Goal: Information Seeking & Learning: Find specific page/section

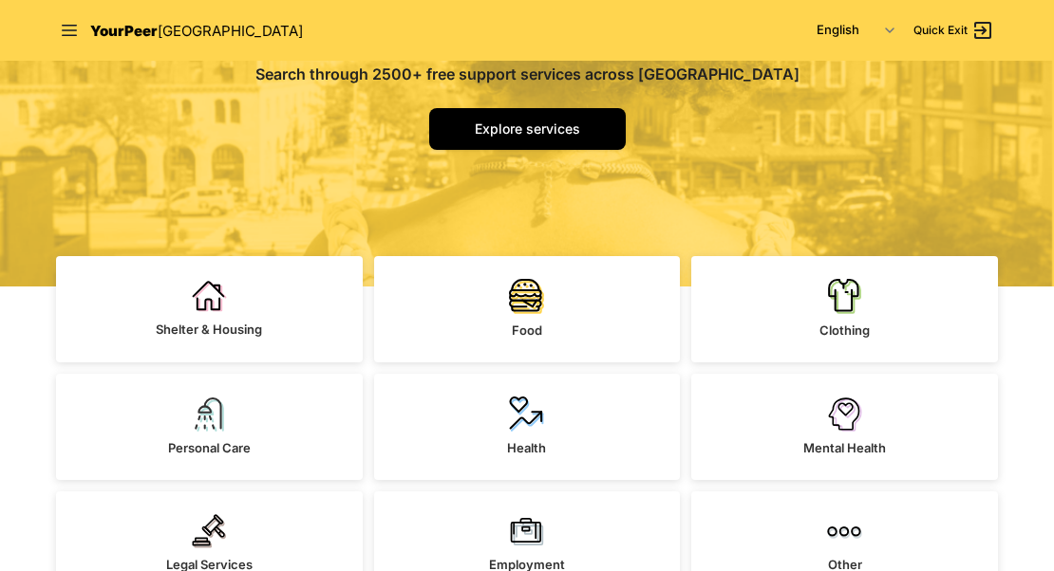
scroll to position [288, 0]
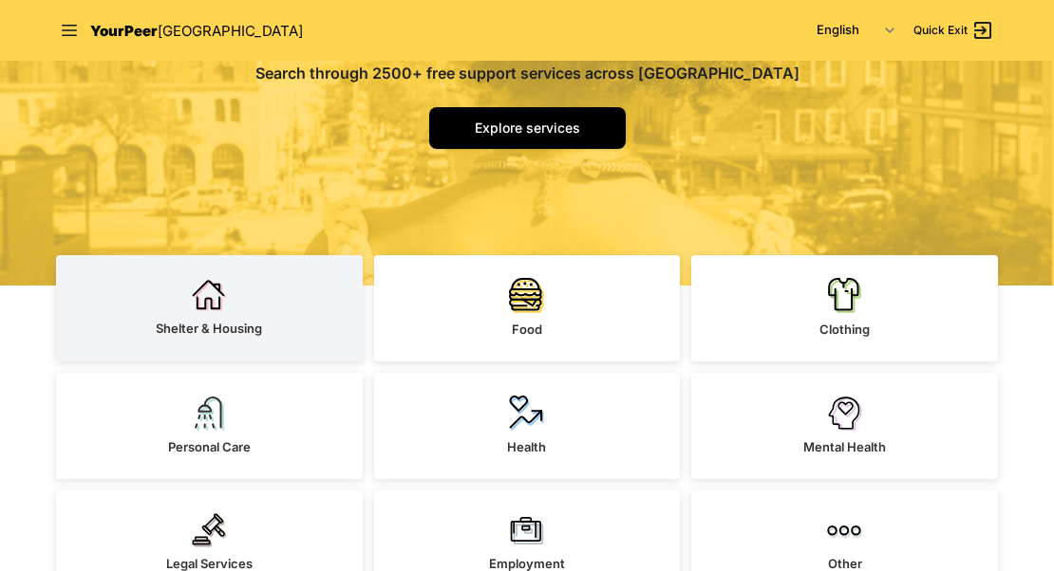
click at [193, 301] on img at bounding box center [209, 295] width 35 height 34
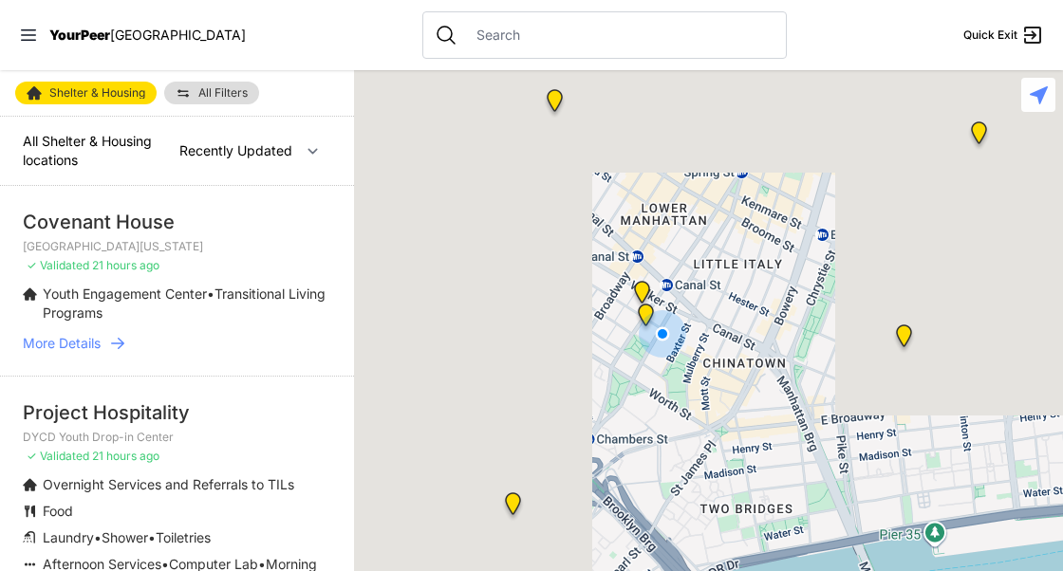
select select "nearby"
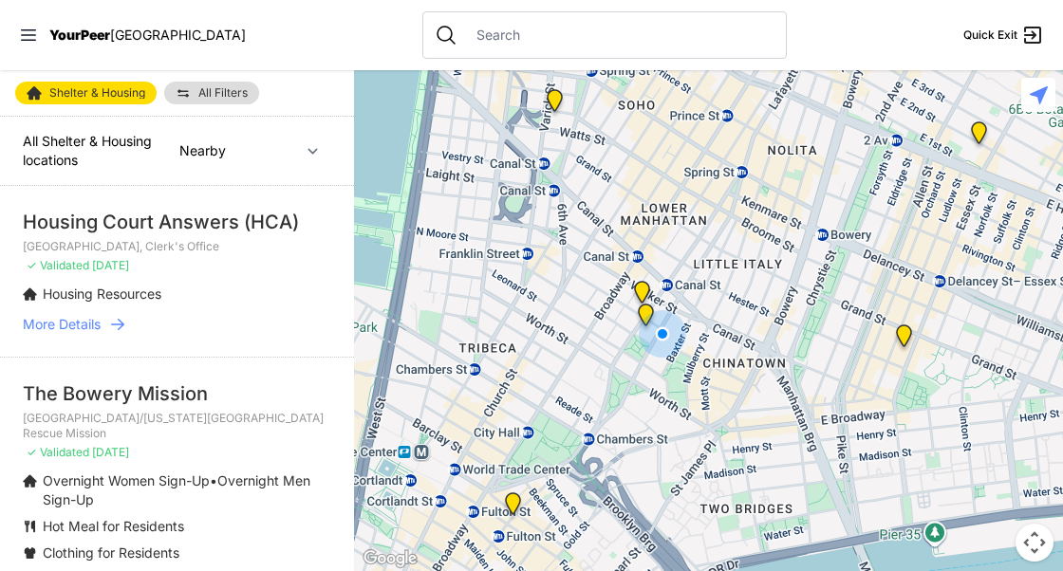
click at [481, 28] on input "text" at bounding box center [619, 35] width 309 height 19
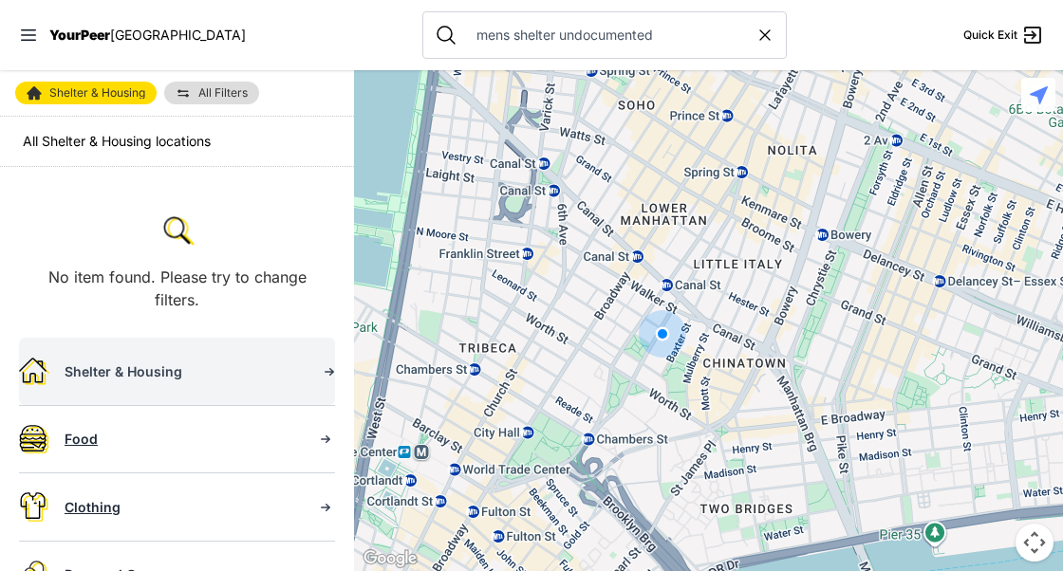
click at [153, 363] on div "Shelter & Housing" at bounding box center [183, 372] width 236 height 19
click at [142, 371] on div "Shelter & Housing" at bounding box center [183, 372] width 236 height 19
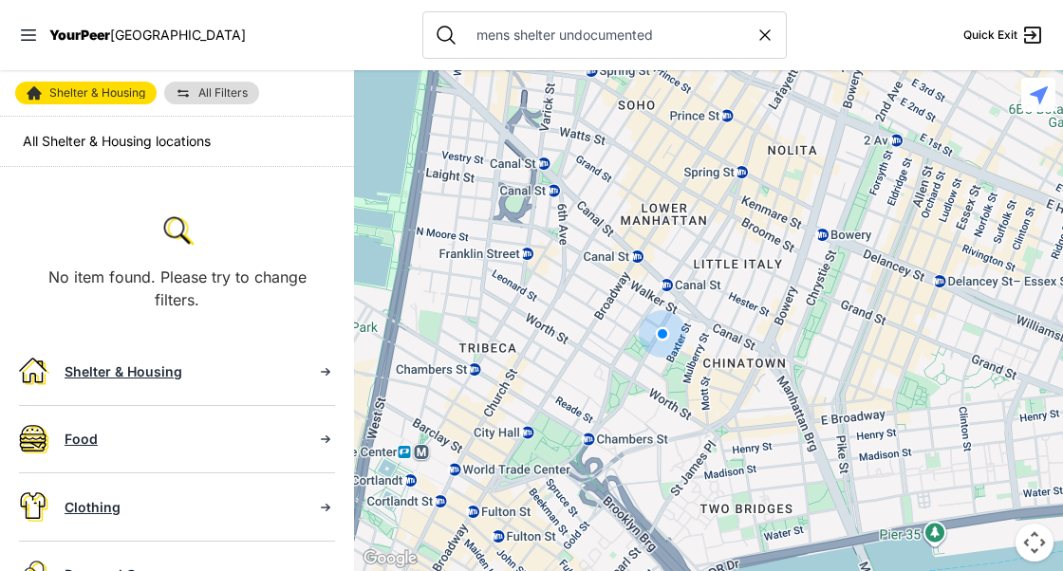
click at [756, 28] on icon at bounding box center [765, 35] width 19 height 19
type input "mens shelter undocumented"
select select "recentlyUpdated"
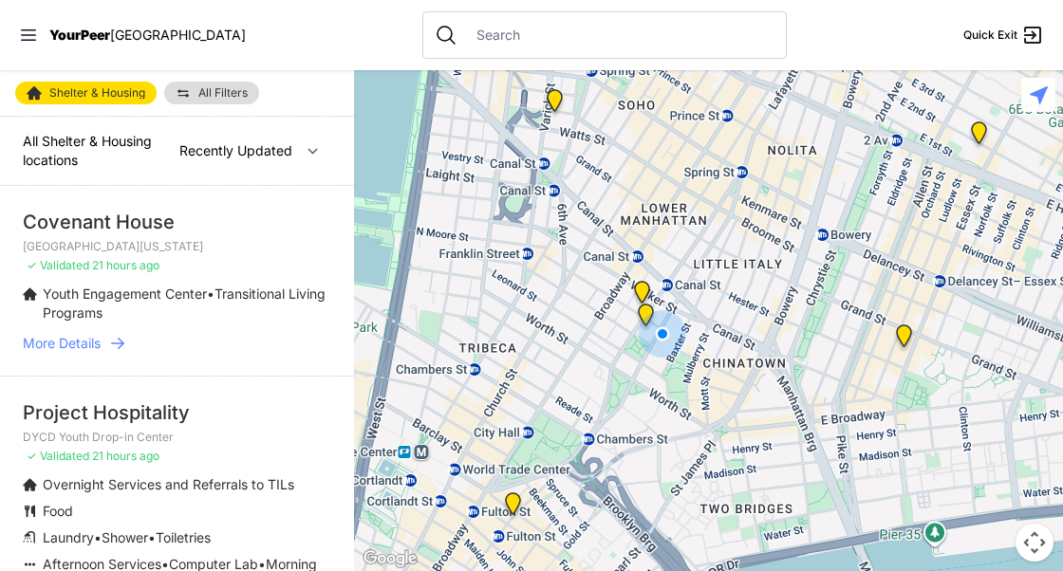
click at [717, 29] on input "text" at bounding box center [619, 35] width 309 height 19
type input "housing"
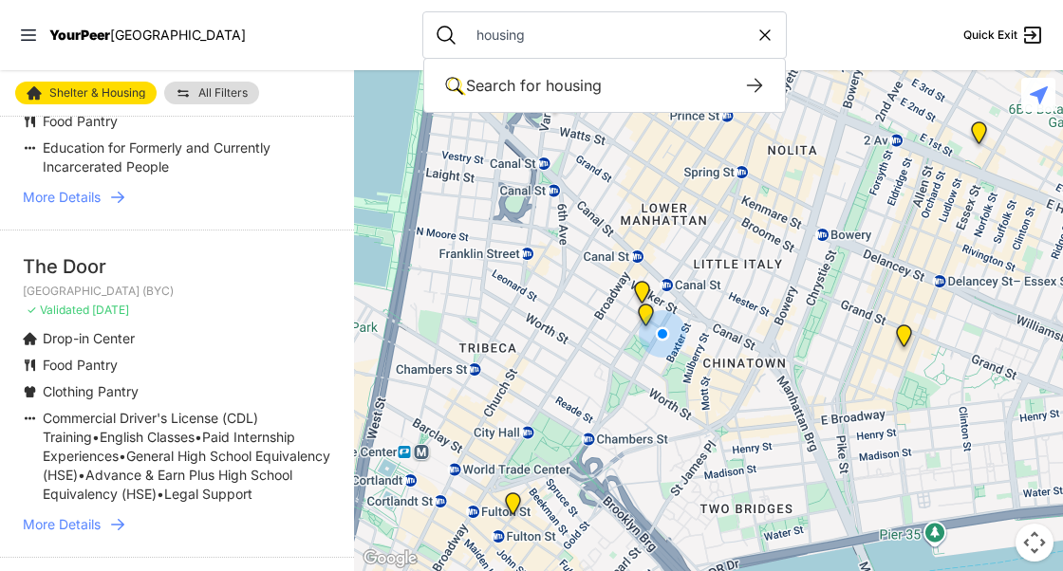
scroll to position [1362, 0]
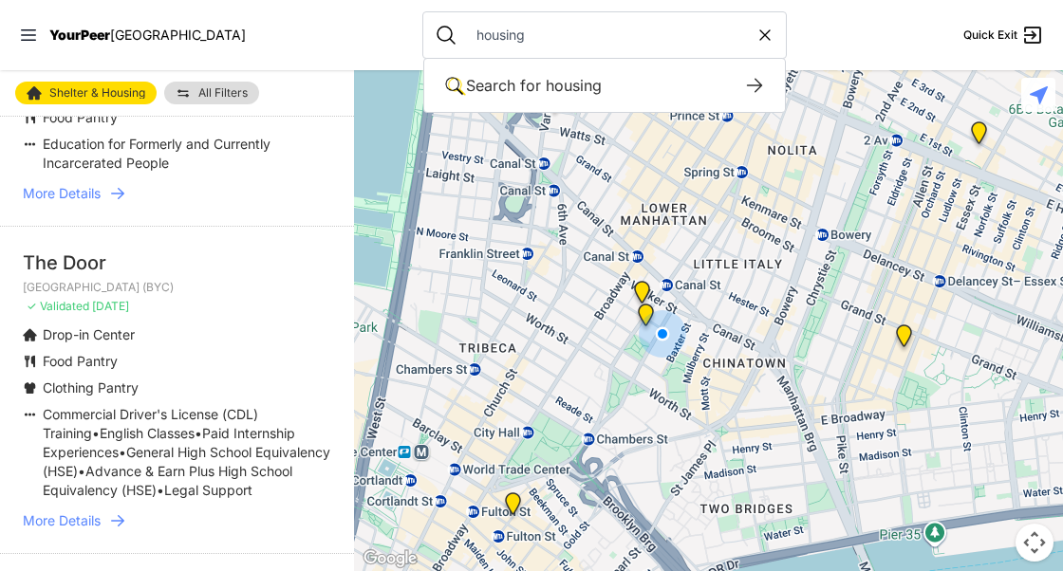
click at [81, 528] on span "More Details" at bounding box center [62, 521] width 78 height 19
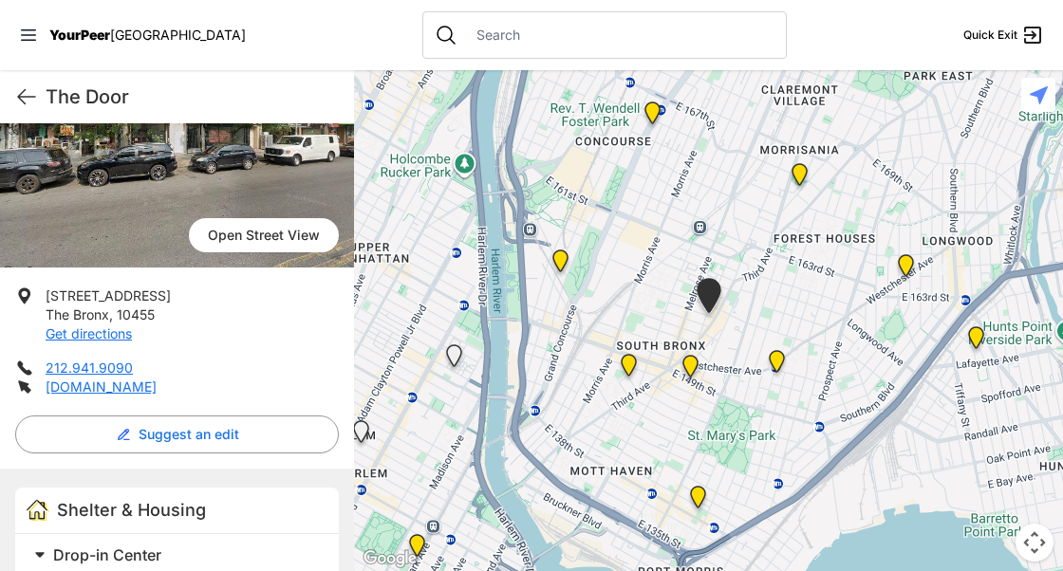
scroll to position [219, 0]
click at [60, 386] on link "[DOMAIN_NAME]" at bounding box center [101, 388] width 111 height 16
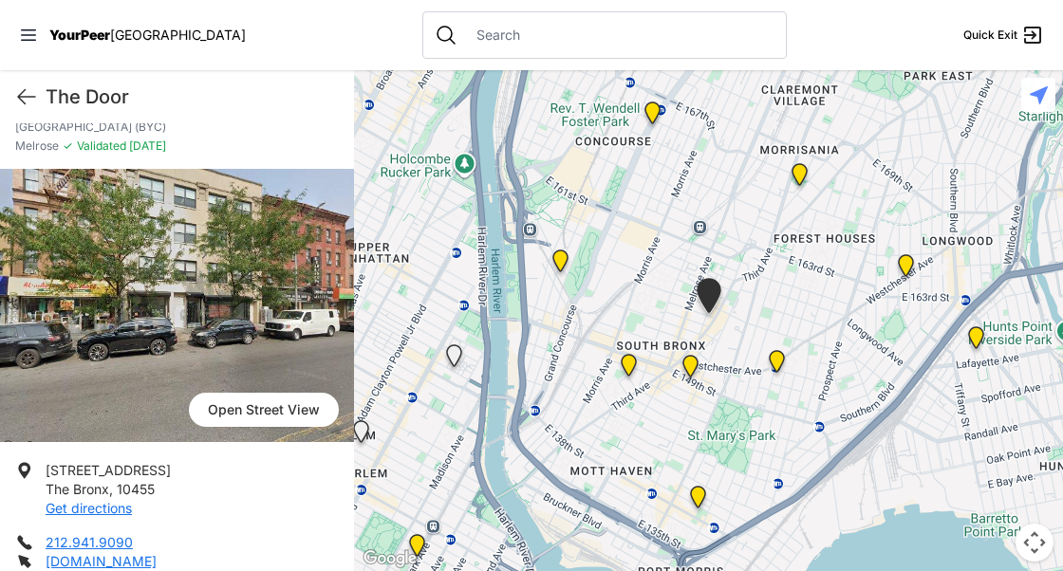
scroll to position [0, 0]
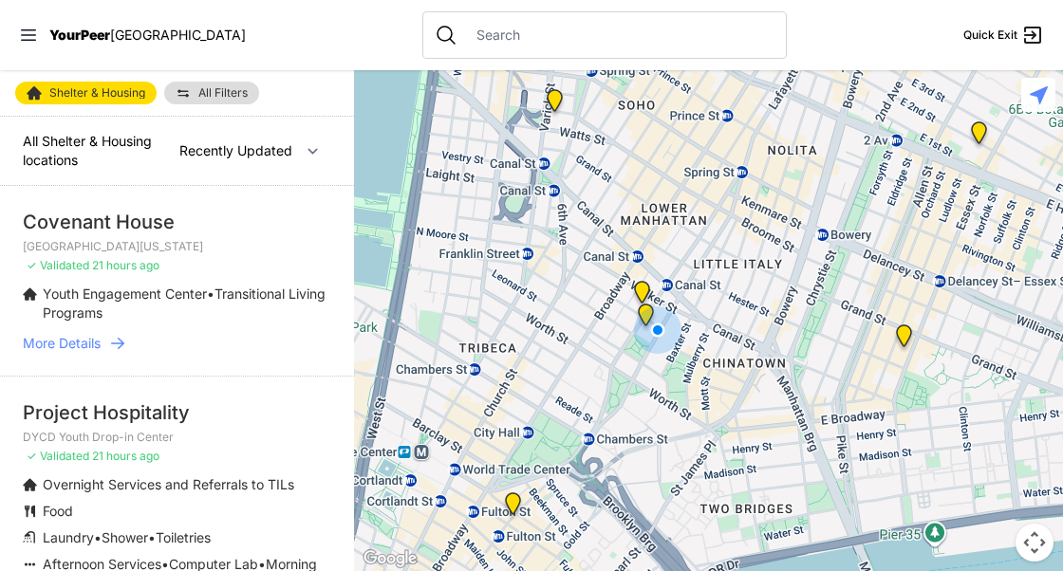
select select "nearby"
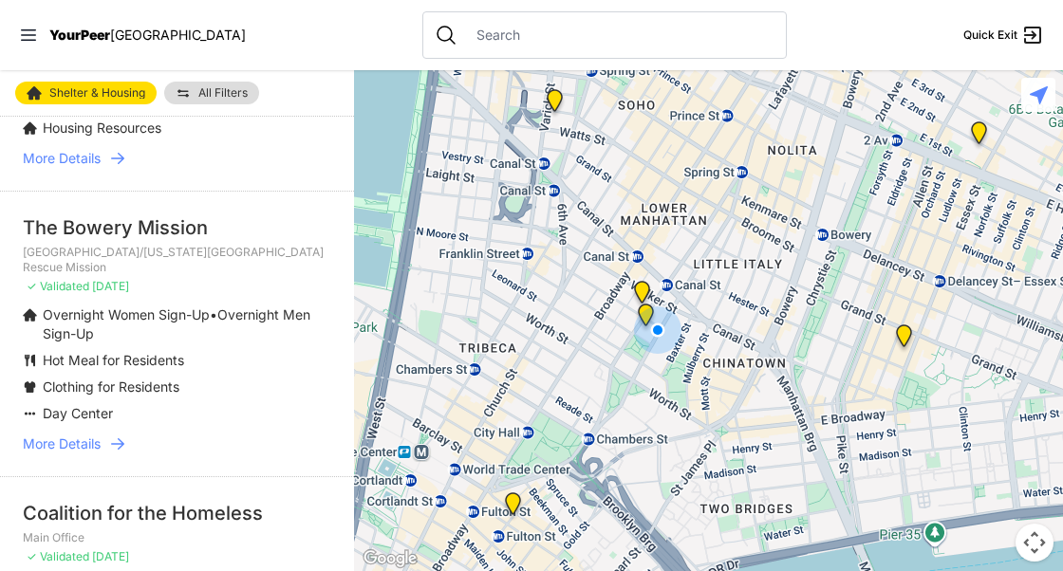
scroll to position [182, 0]
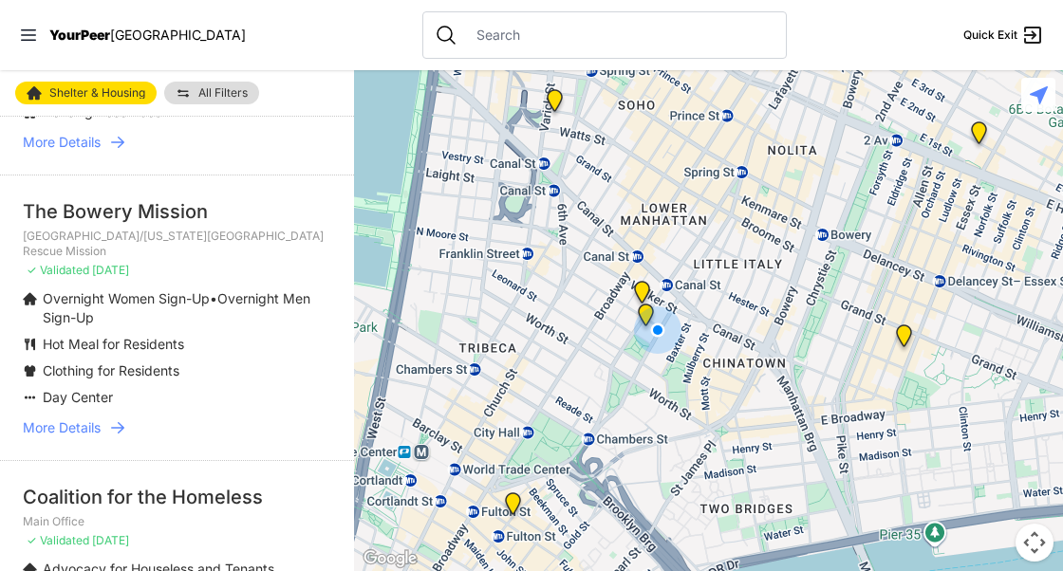
click at [51, 419] on span "More Details" at bounding box center [62, 428] width 78 height 19
